Goal: Task Accomplishment & Management: Manage account settings

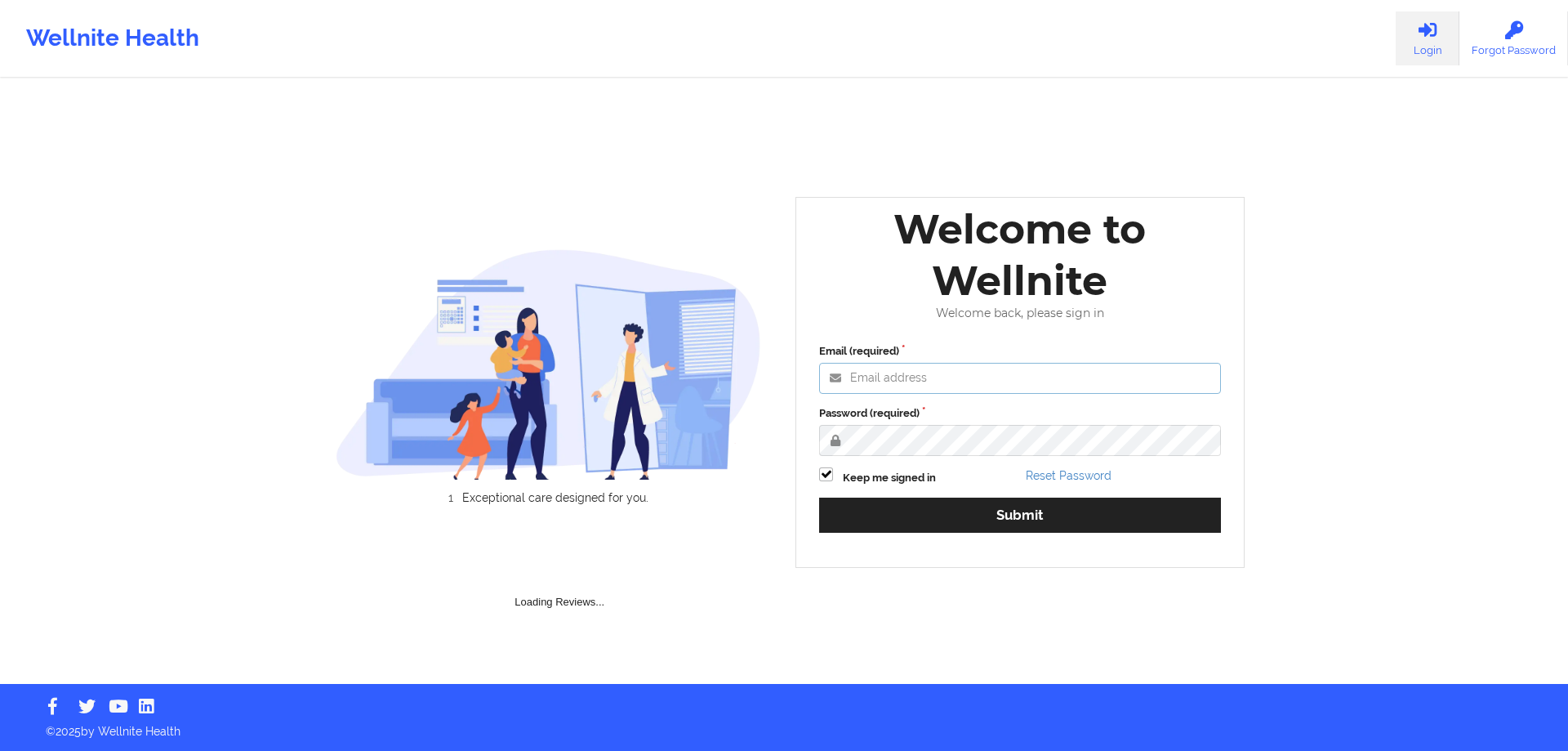
click at [932, 389] on input "Email (required)" at bounding box center [1020, 378] width 402 height 31
paste input "[EMAIL_ADDRESS][DOMAIN_NAME]"
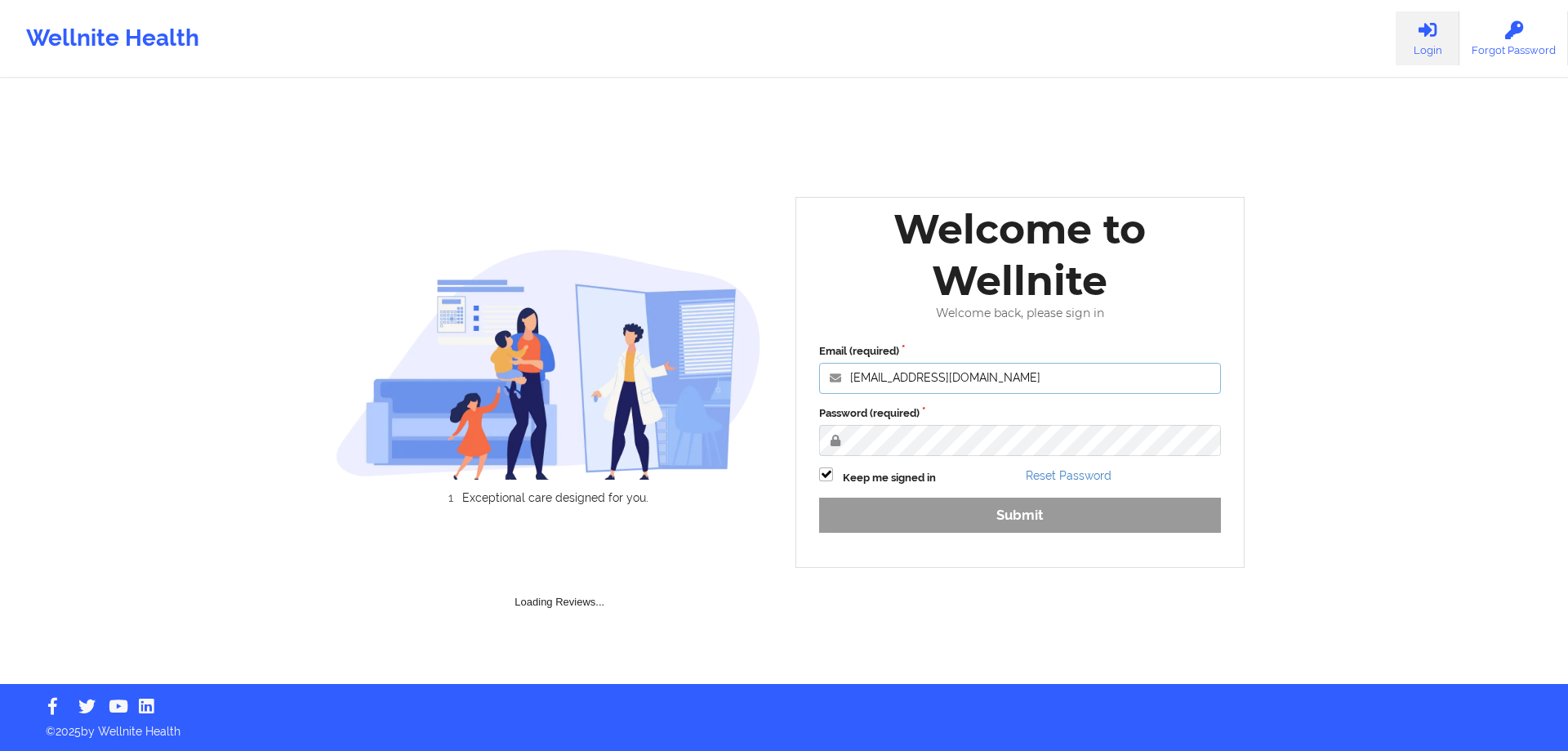
type input "[EMAIL_ADDRESS][DOMAIN_NAME]"
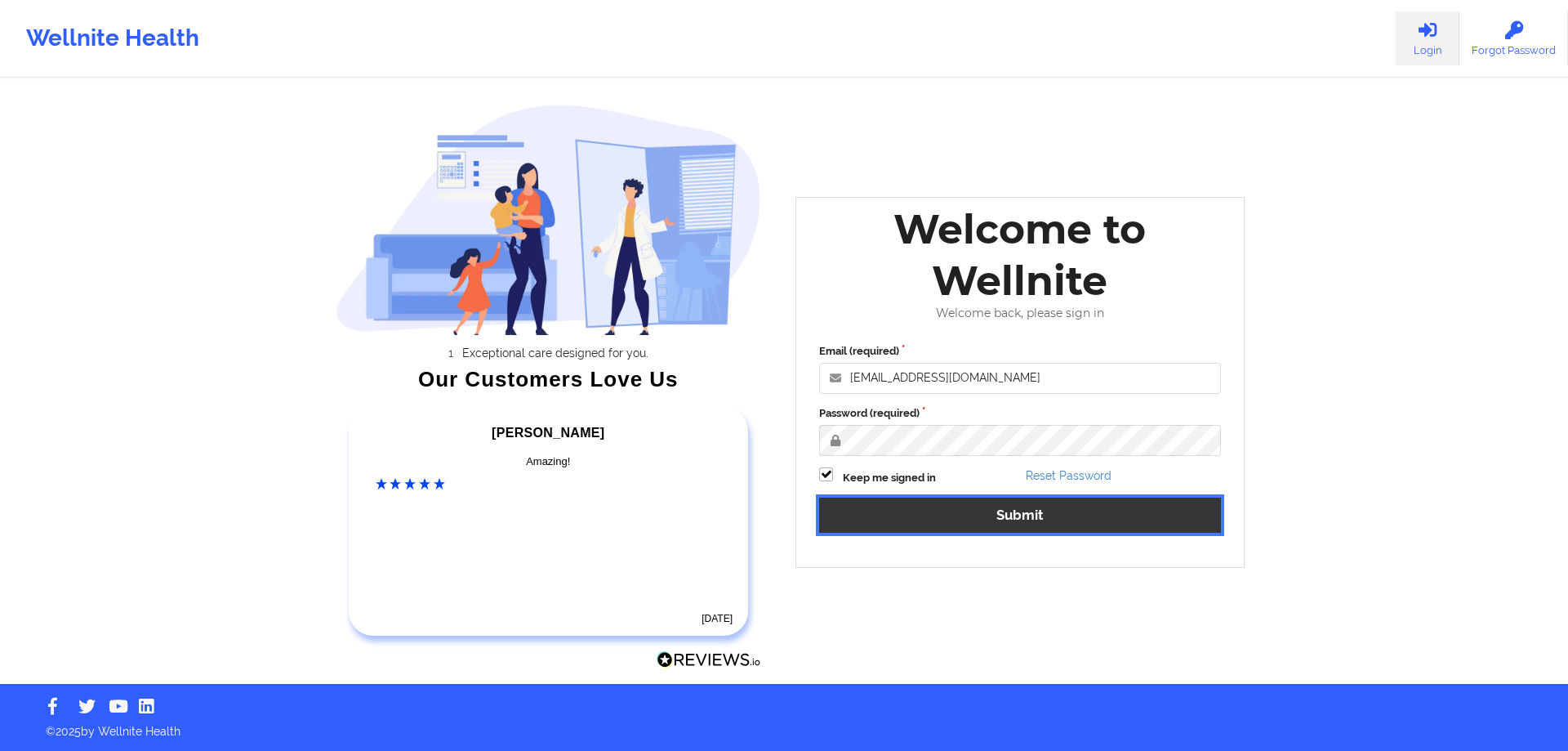
click at [872, 519] on button "Submit" at bounding box center [1020, 515] width 402 height 36
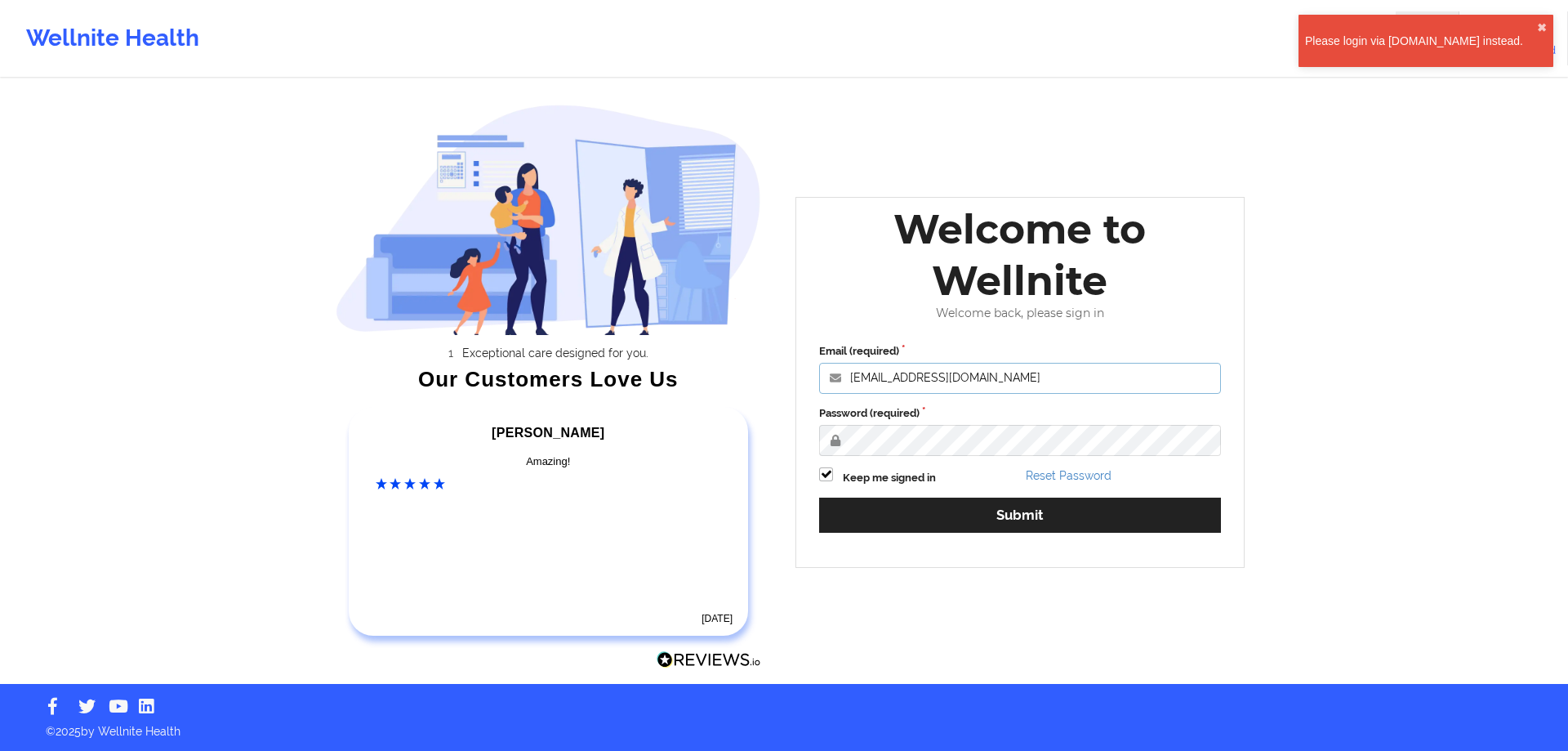
click at [1025, 378] on input "[EMAIL_ADDRESS][DOMAIN_NAME]" at bounding box center [1020, 378] width 402 height 31
drag, startPoint x: 1025, startPoint y: 378, endPoint x: 995, endPoint y: 380, distance: 30.1
click at [996, 380] on input "[EMAIL_ADDRESS][DOMAIN_NAME]" at bounding box center [1020, 378] width 402 height 31
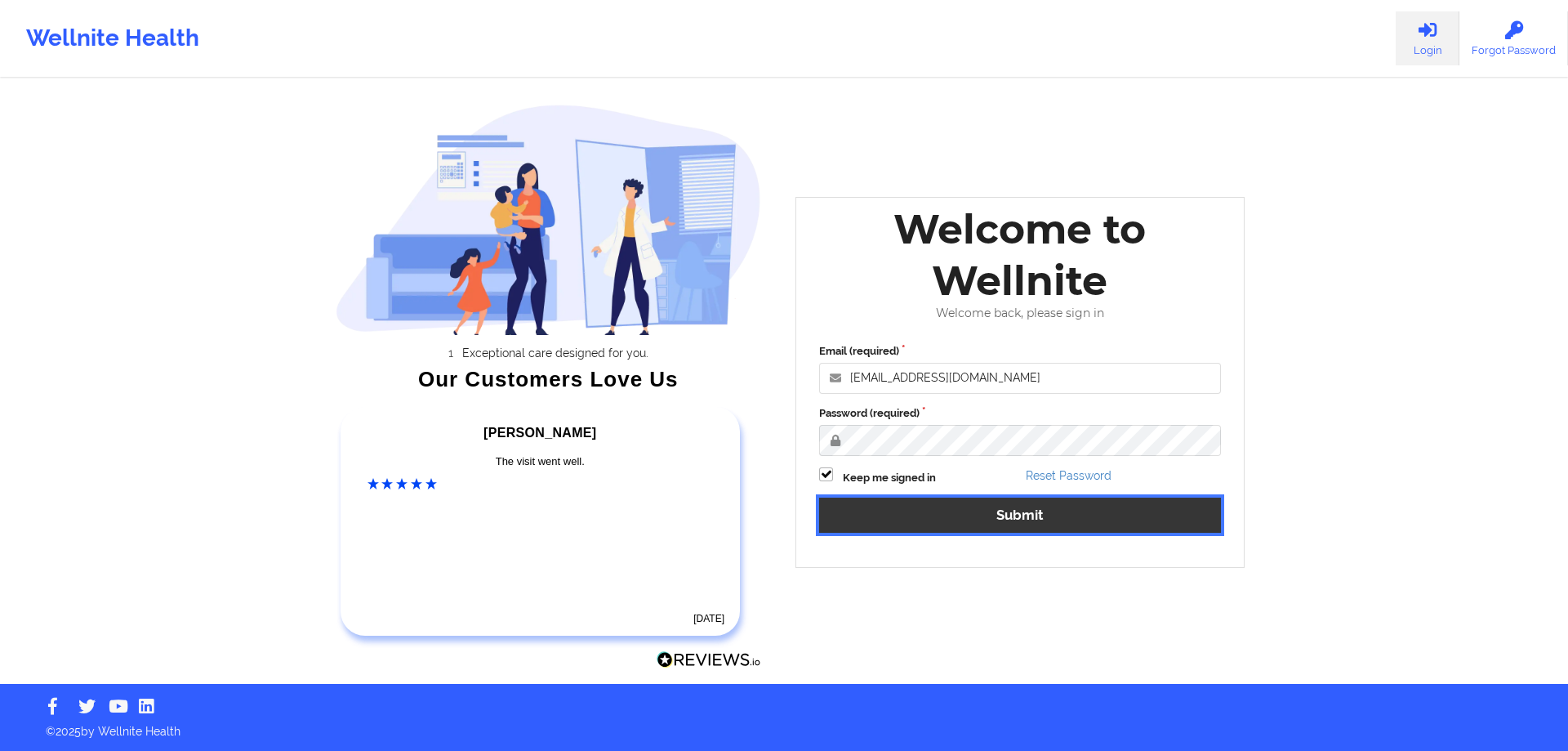
click at [975, 501] on button "Submit" at bounding box center [1020, 515] width 402 height 36
